Goal: Task Accomplishment & Management: Manage account settings

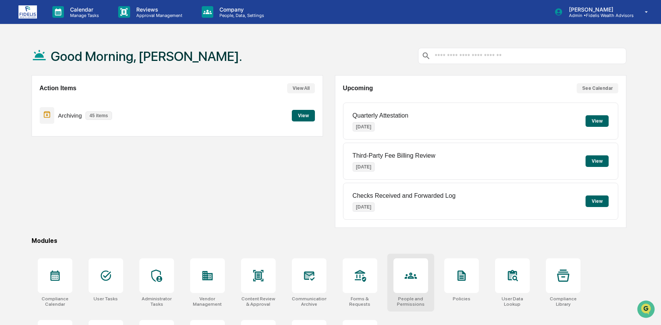
click at [406, 272] on icon at bounding box center [411, 275] width 12 height 12
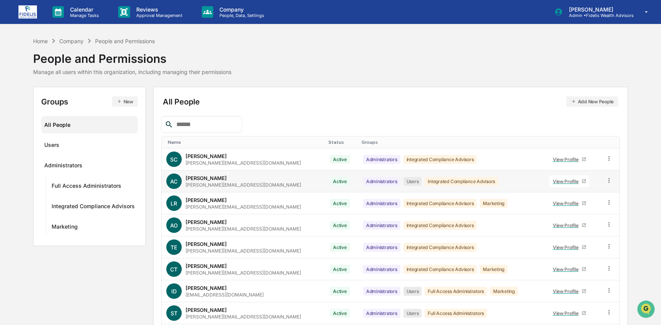
click at [606, 179] on icon at bounding box center [609, 180] width 7 height 7
click at [575, 196] on div "Groups & Permissions" at bounding box center [573, 192] width 66 height 9
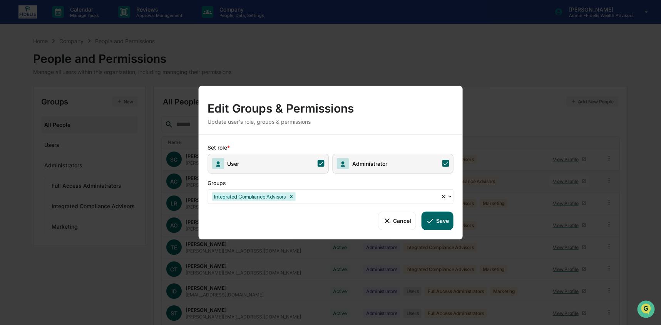
click at [289, 166] on span "User" at bounding box center [268, 163] width 121 height 20
click at [437, 225] on button "Save" at bounding box center [438, 220] width 32 height 18
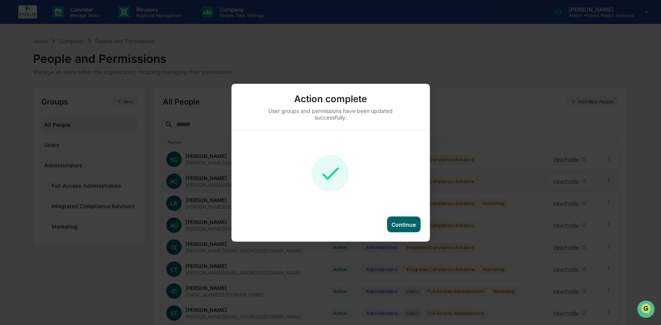
click at [399, 219] on div "Continue" at bounding box center [403, 224] width 33 height 16
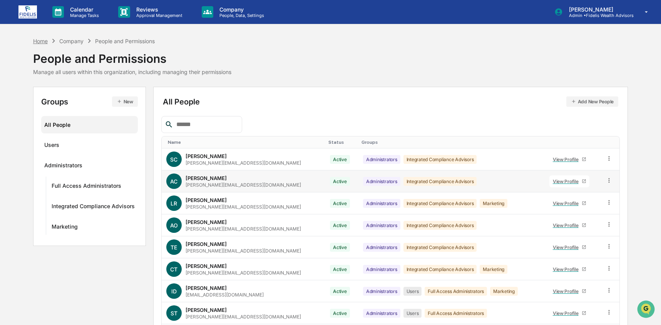
click at [37, 39] on div "Home" at bounding box center [40, 41] width 15 height 7
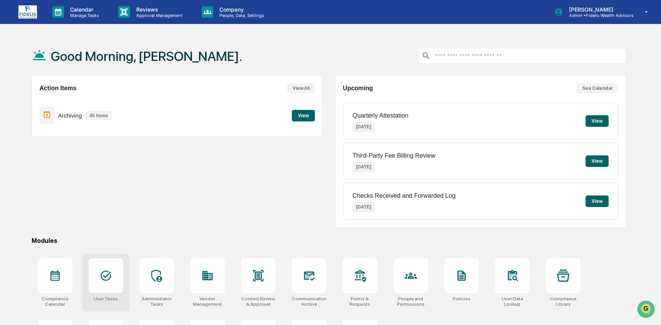
click at [98, 275] on div at bounding box center [106, 275] width 35 height 35
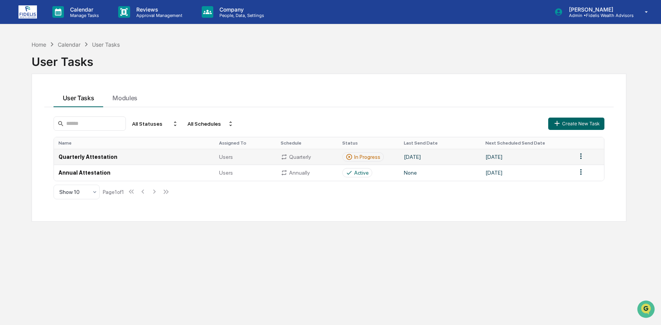
click at [166, 160] on td "Quarterly Attestation" at bounding box center [134, 157] width 161 height 16
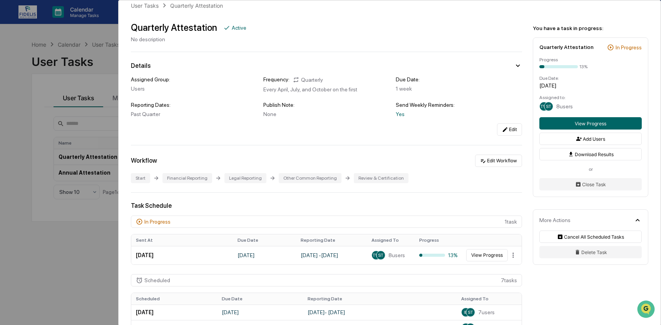
scroll to position [13, 0]
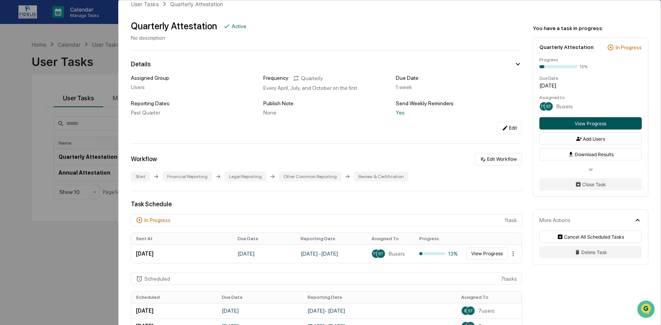
click at [579, 129] on button "View Progress" at bounding box center [590, 123] width 102 height 12
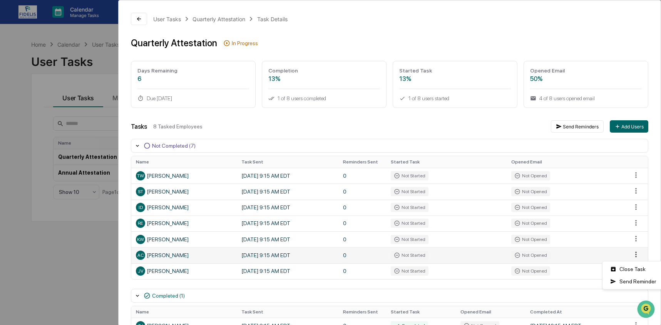
click at [630, 255] on html "Calendar Manage Tasks Reviews Approval Management Company People, Data, Setting…" at bounding box center [330, 162] width 661 height 325
click at [632, 273] on div "Close Task" at bounding box center [633, 269] width 58 height 12
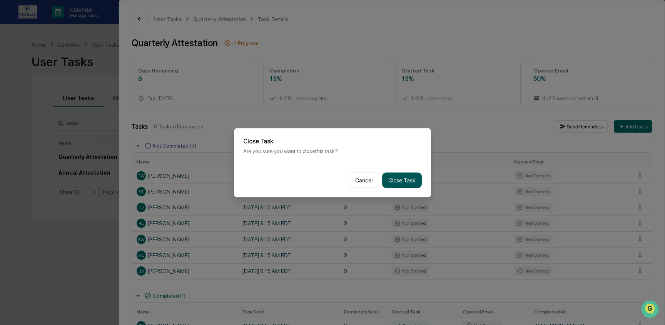
click at [408, 181] on button "Close Task" at bounding box center [402, 179] width 40 height 15
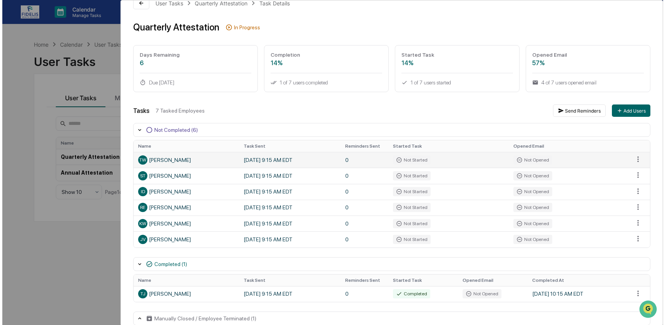
scroll to position [29, 0]
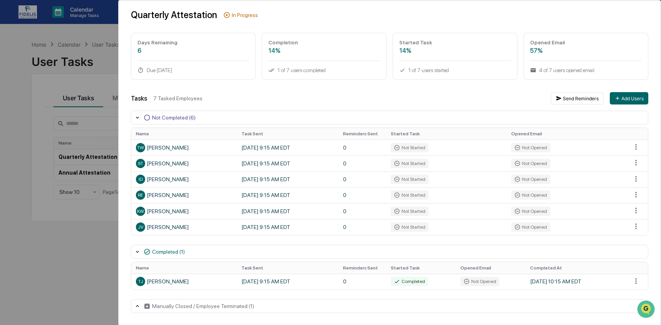
click at [75, 269] on div "User Tasks Quarterly Attestation Task Details Quarterly Attestation In Progress…" at bounding box center [330, 162] width 661 height 325
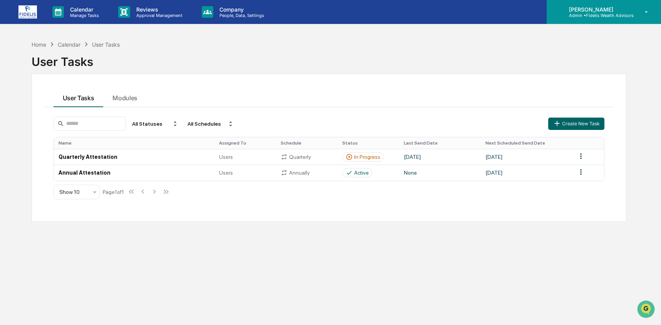
click at [617, 19] on div "Ashley Craddock Admin • Fidelis Wealth Advisors" at bounding box center [604, 12] width 114 height 24
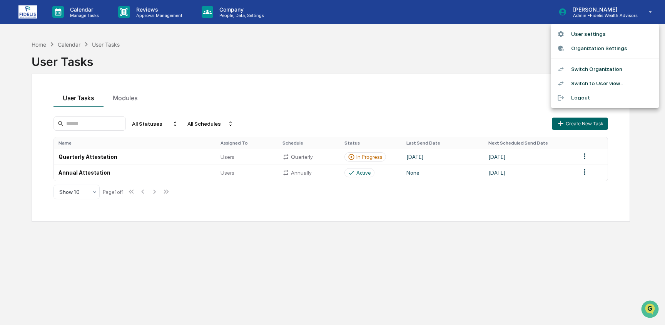
click at [606, 72] on li "Switch Organization" at bounding box center [605, 69] width 108 height 14
